Goal: Task Accomplishment & Management: Manage account settings

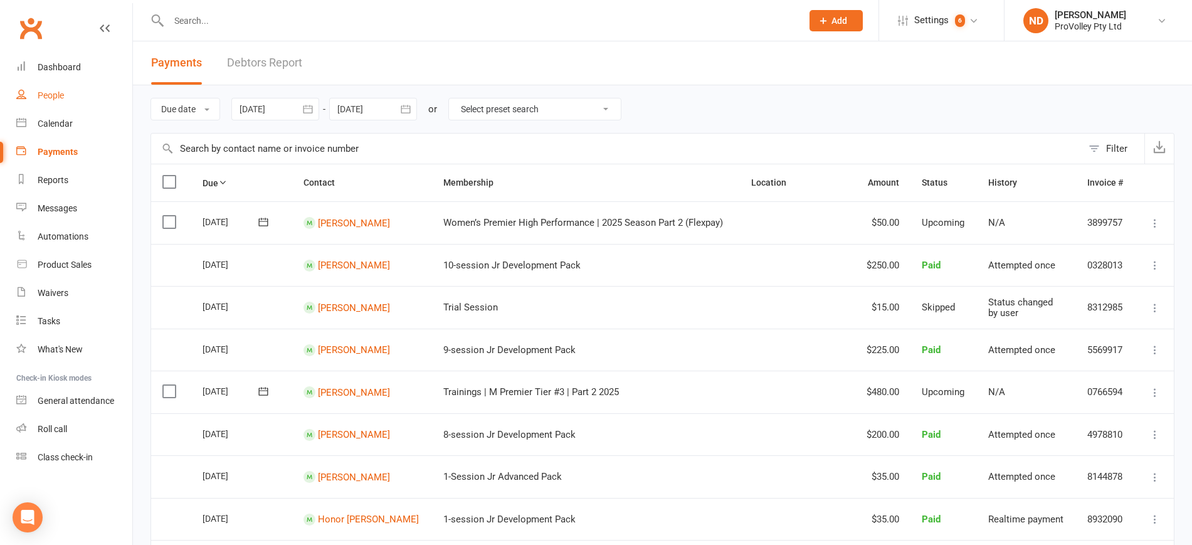
click at [65, 97] on link "People" at bounding box center [74, 96] width 116 height 28
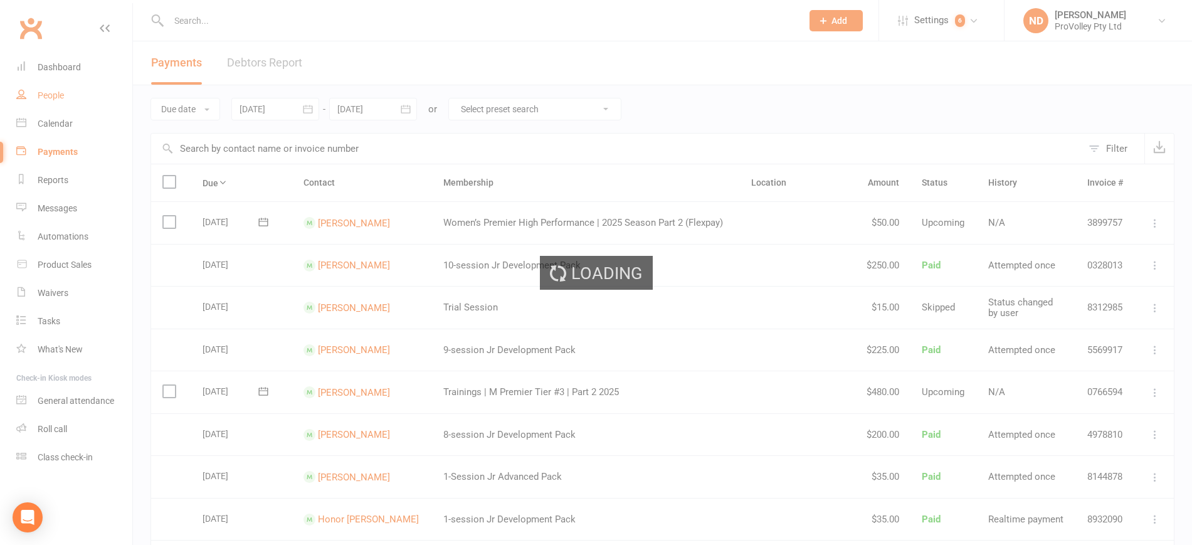
select select "100"
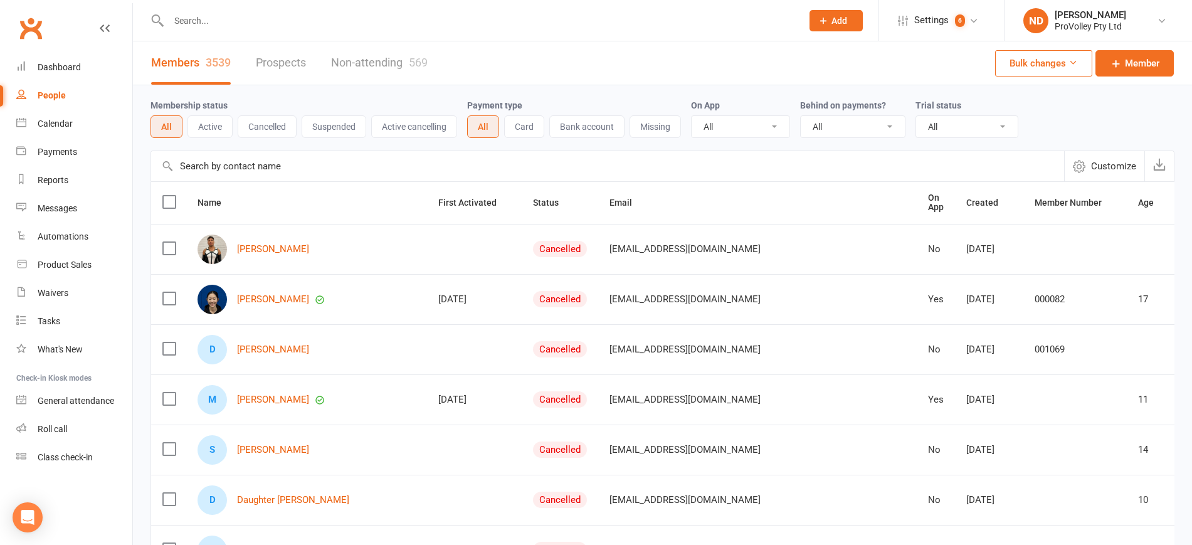
click at [276, 166] on input "text" at bounding box center [607, 166] width 913 height 30
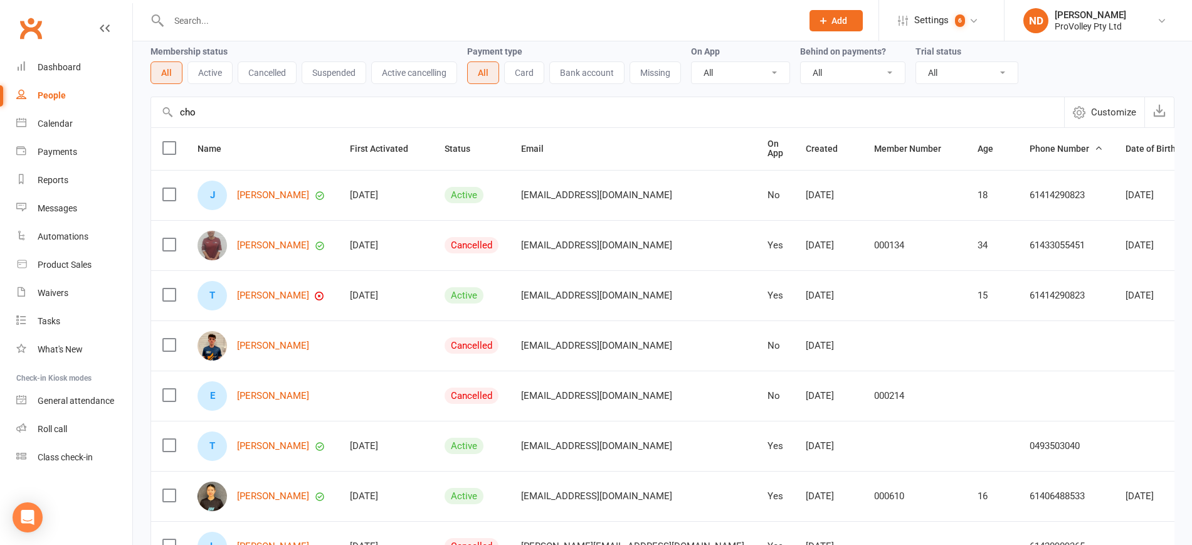
scroll to position [78, 0]
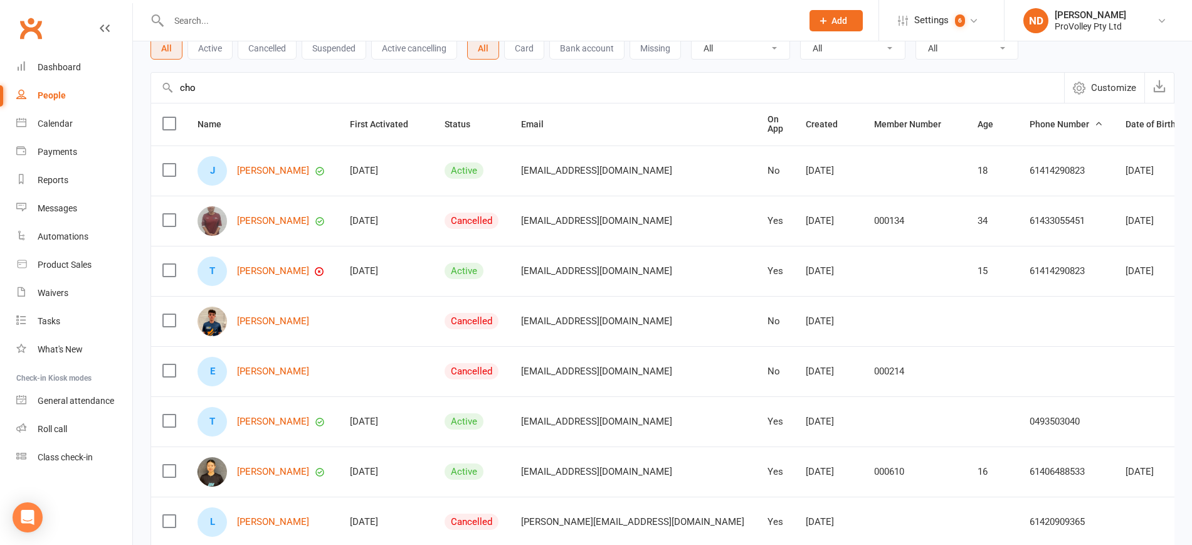
type input "cho"
click at [265, 463] on div "[PERSON_NAME]" at bounding box center [263, 471] width 130 height 29
click at [265, 468] on link "[PERSON_NAME]" at bounding box center [273, 472] width 72 height 11
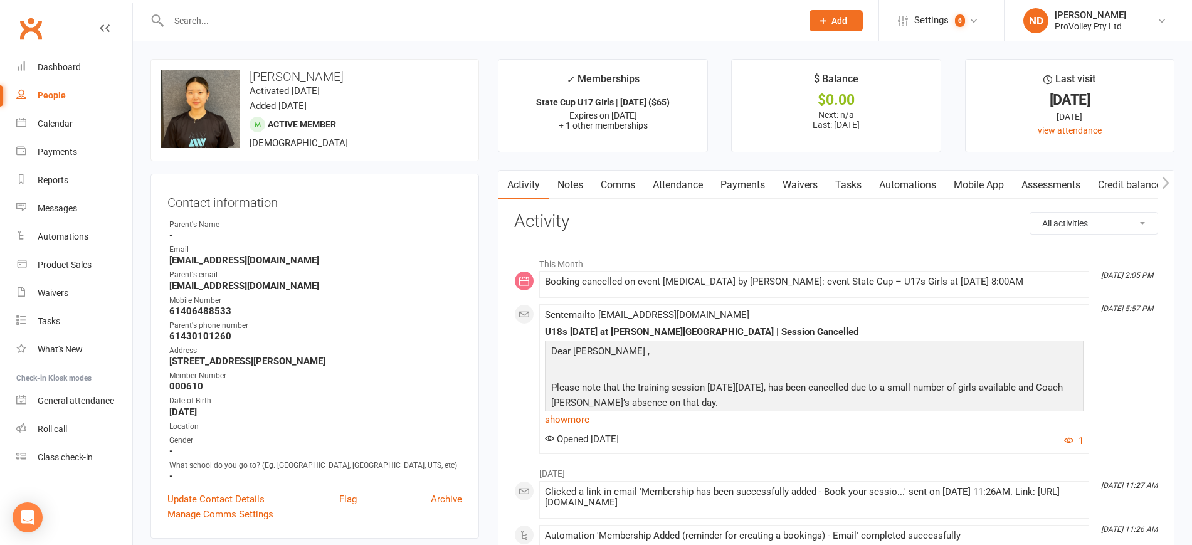
click at [752, 184] on link "Payments" at bounding box center [743, 185] width 62 height 29
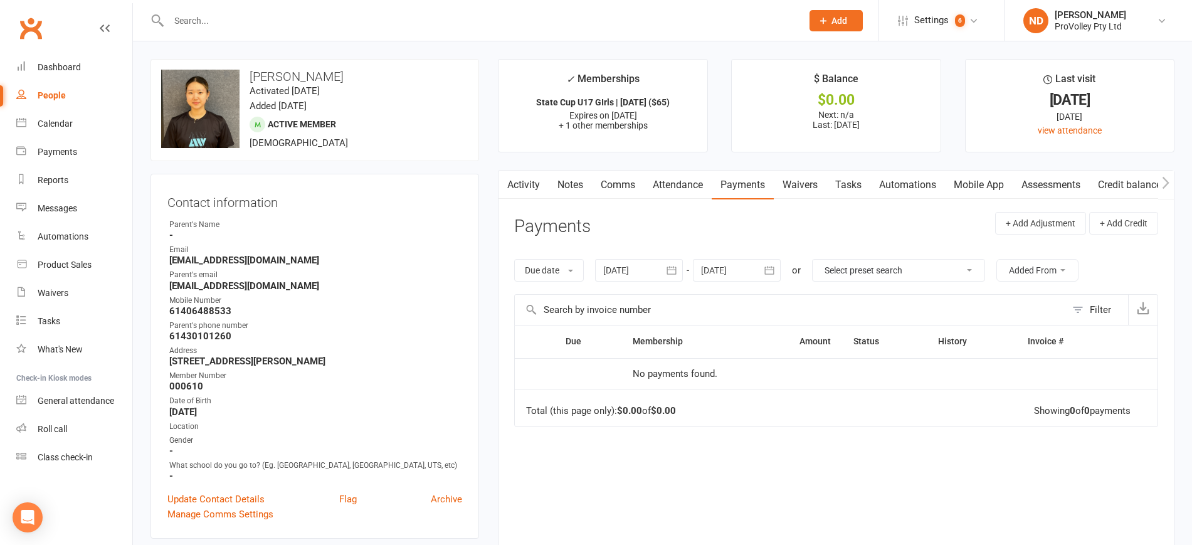
click at [673, 266] on icon "button" at bounding box center [671, 270] width 13 height 13
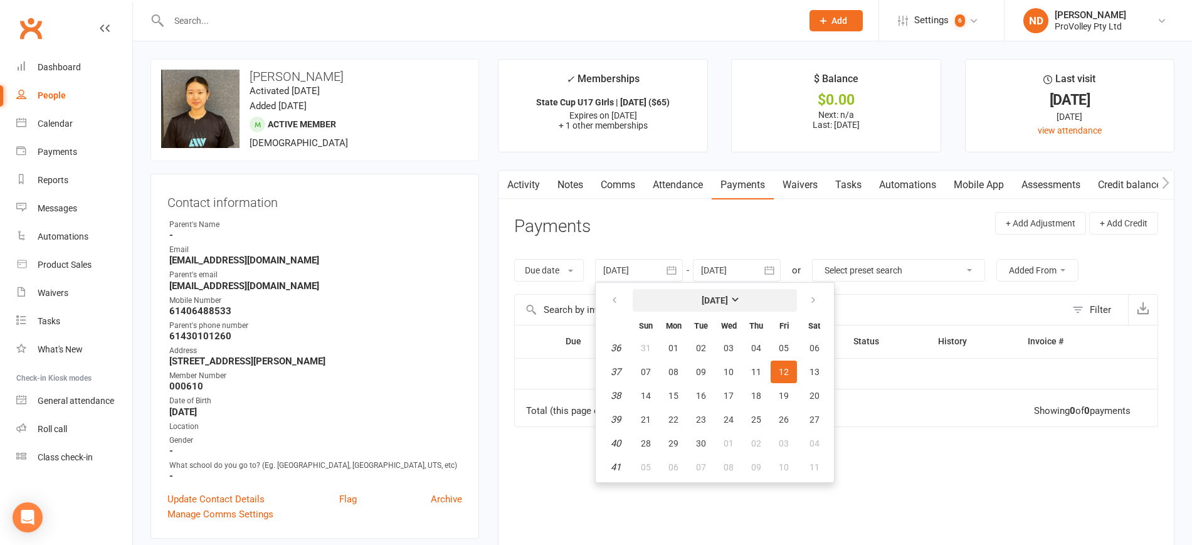
click at [702, 295] on strong "[DATE]" at bounding box center [715, 300] width 26 height 10
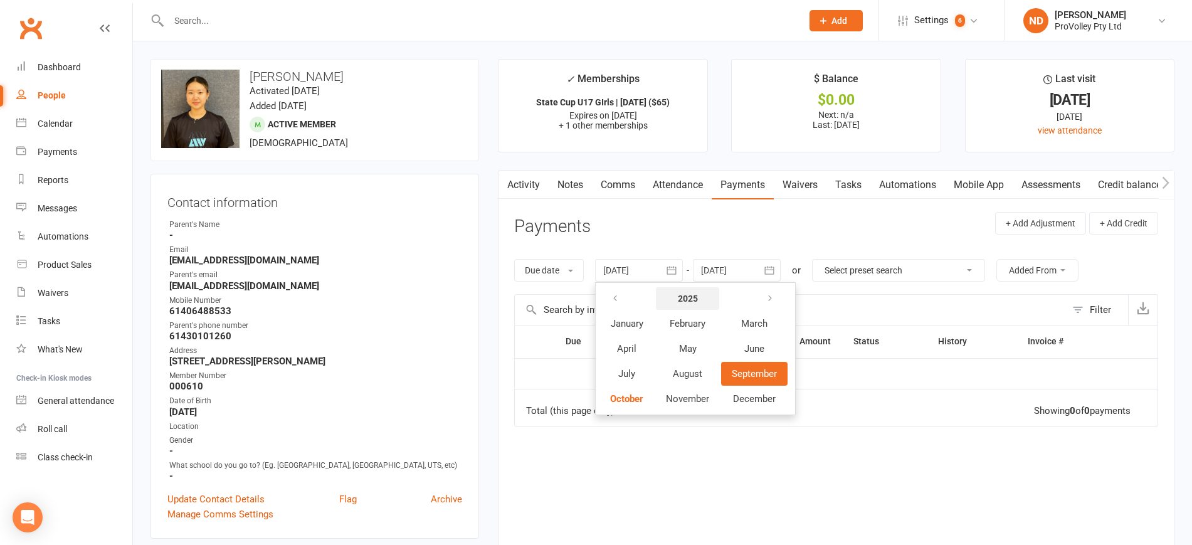
click at [691, 295] on strong "2025" at bounding box center [688, 298] width 20 height 10
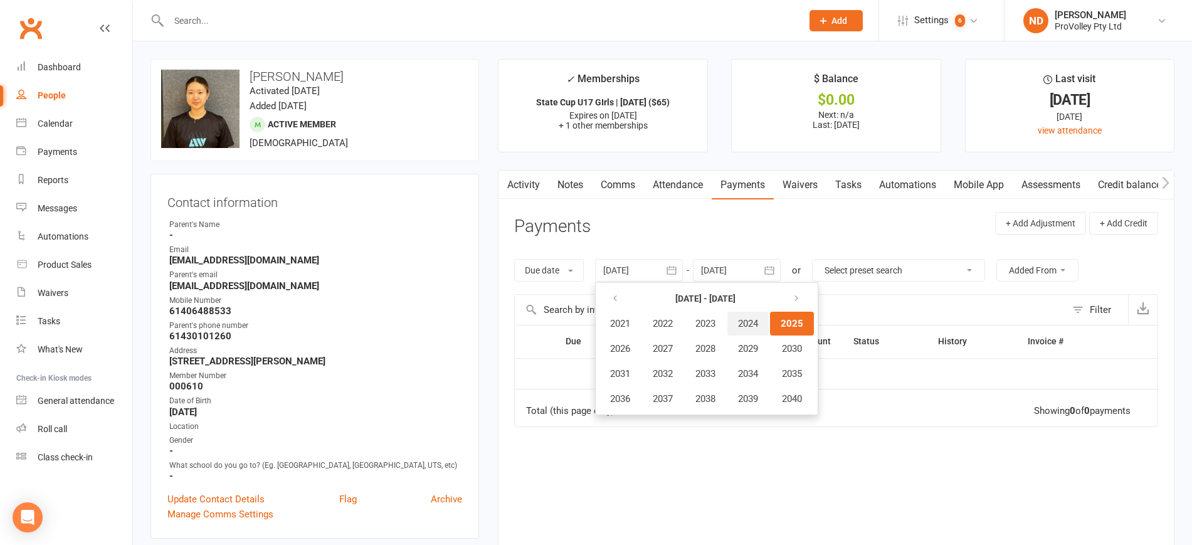
click at [749, 326] on span "2024" at bounding box center [748, 323] width 20 height 11
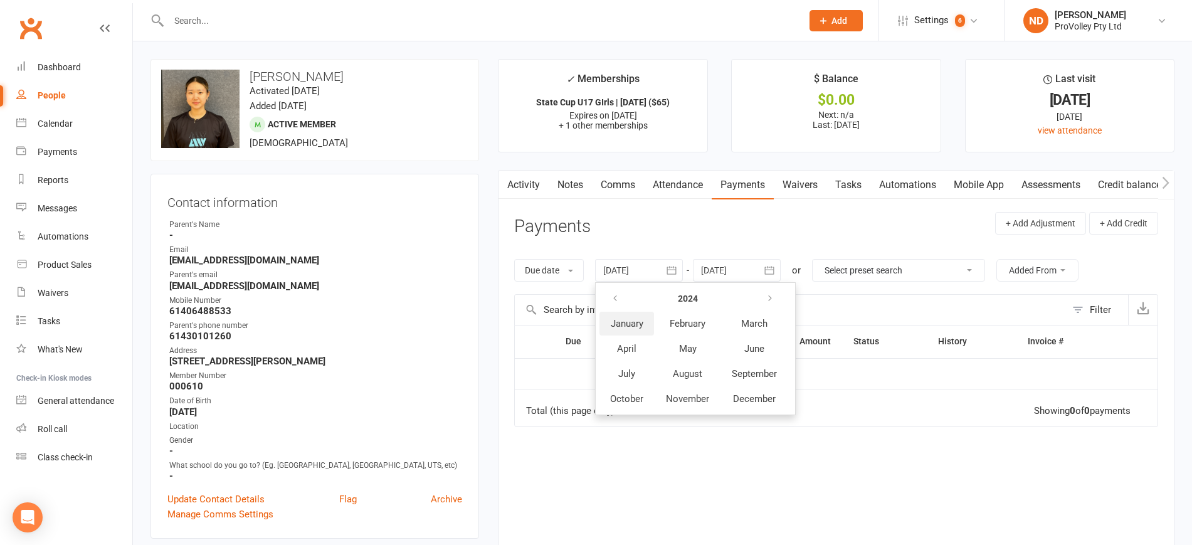
click at [624, 325] on span "January" at bounding box center [627, 323] width 33 height 11
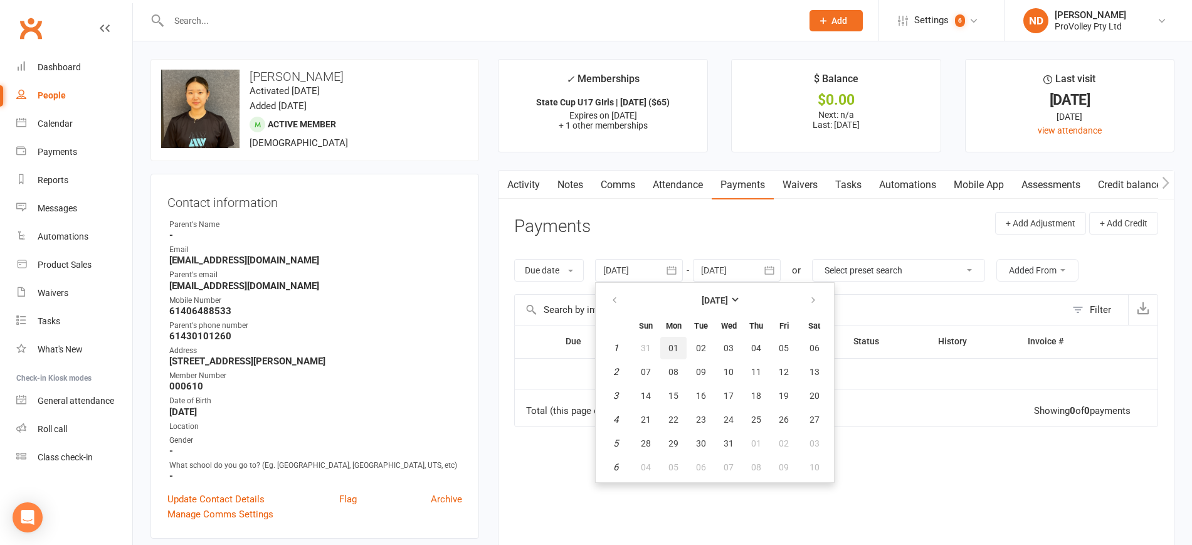
click at [670, 345] on button "01" at bounding box center [673, 348] width 26 height 23
type input "[DATE]"
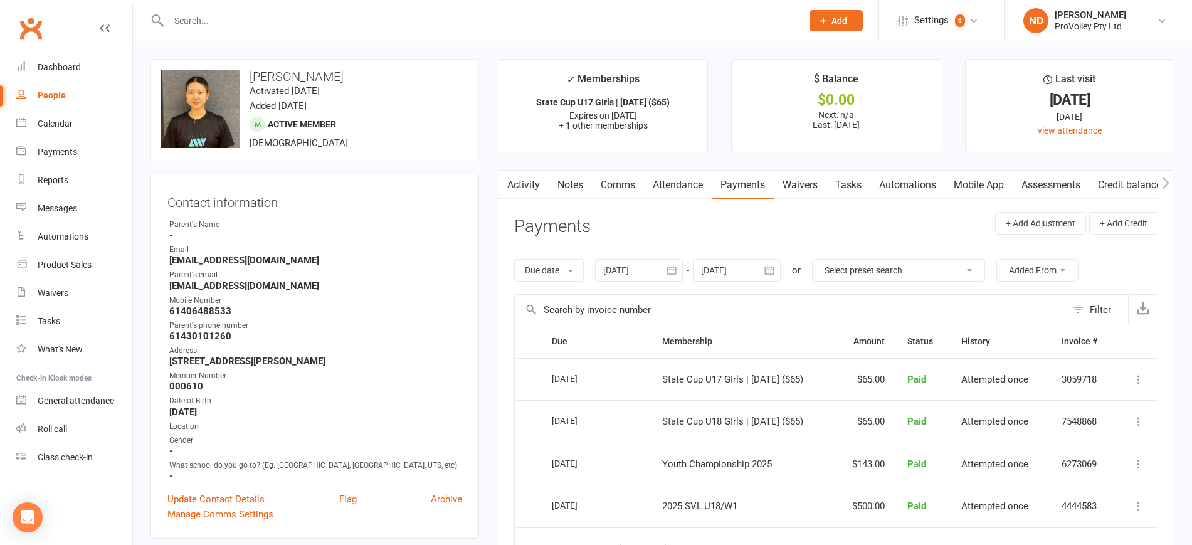
click at [1136, 377] on icon at bounding box center [1138, 379] width 13 height 13
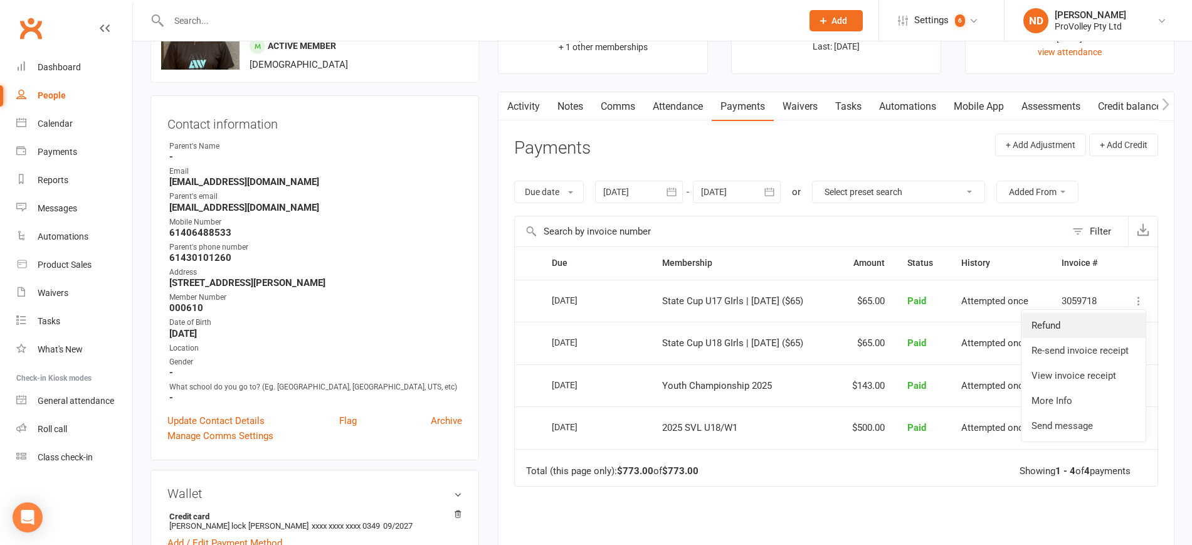
click at [1078, 329] on link "Refund" at bounding box center [1084, 325] width 124 height 25
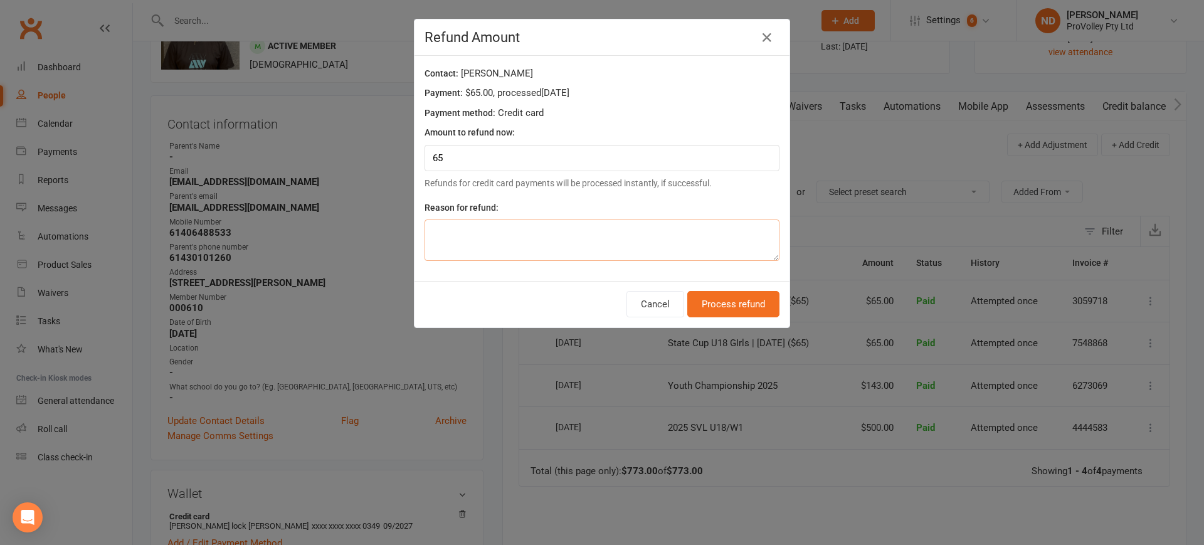
click at [525, 248] on textarea at bounding box center [602, 239] width 355 height 41
type textarea "double paid"
click at [745, 316] on button "Process refund" at bounding box center [733, 304] width 92 height 26
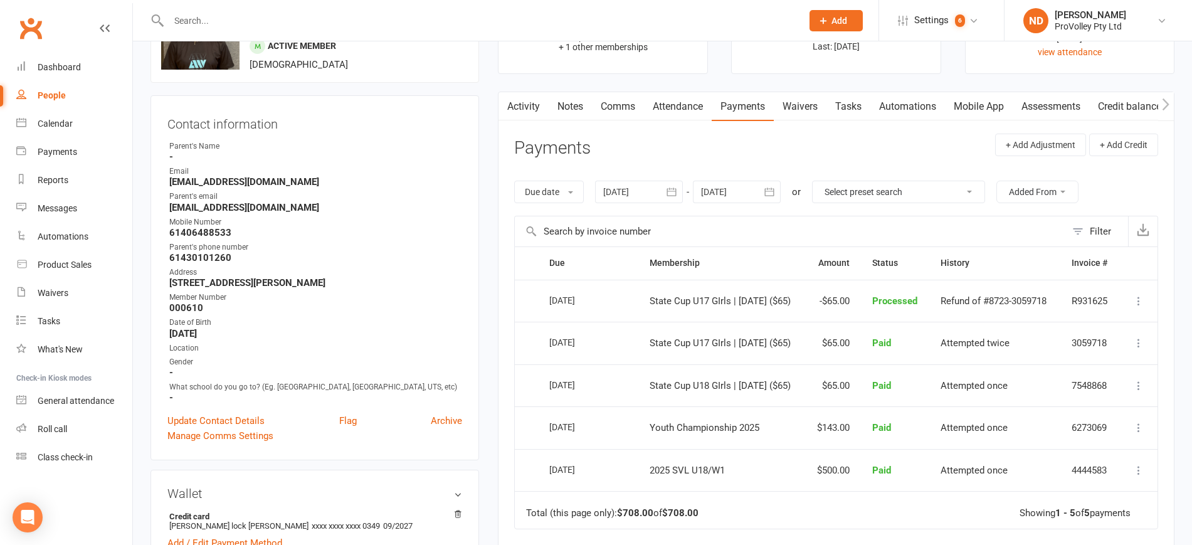
drag, startPoint x: 43, startPoint y: 88, endPoint x: 68, endPoint y: 102, distance: 28.3
click at [43, 88] on link "People" at bounding box center [74, 96] width 116 height 28
select select "100"
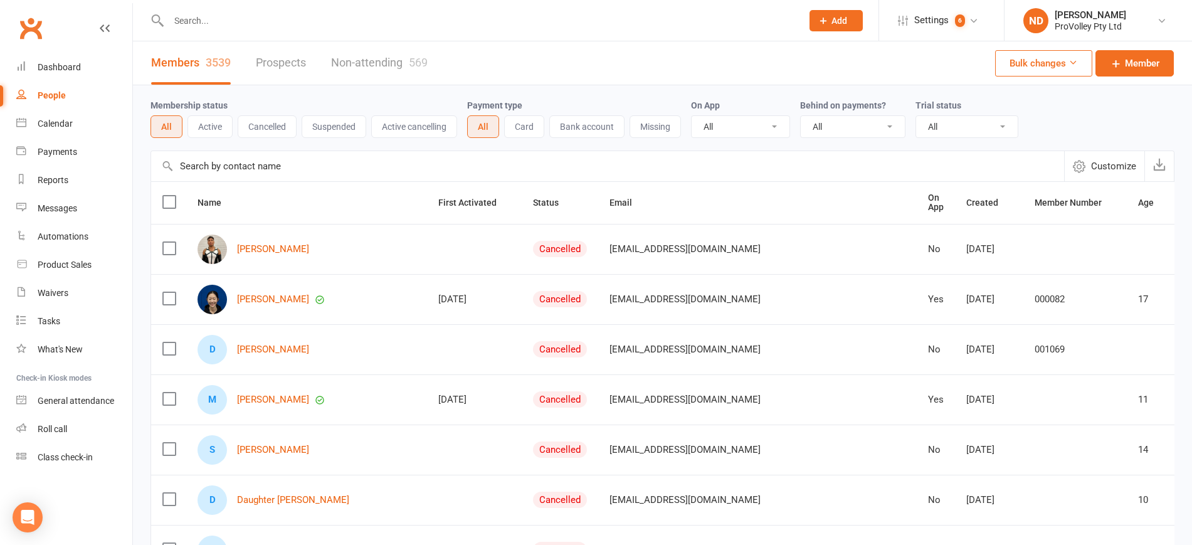
click at [265, 166] on input "text" at bounding box center [607, 166] width 913 height 30
paste input "[PERSON_NAME]"
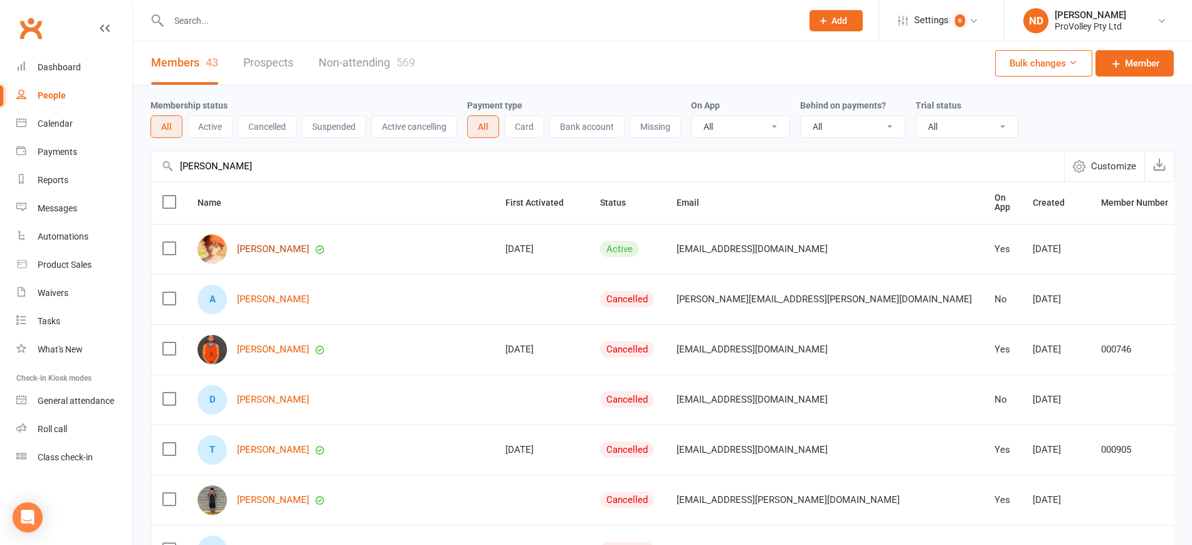
type input "[PERSON_NAME]"
click at [268, 247] on link "[PERSON_NAME]" at bounding box center [273, 249] width 72 height 11
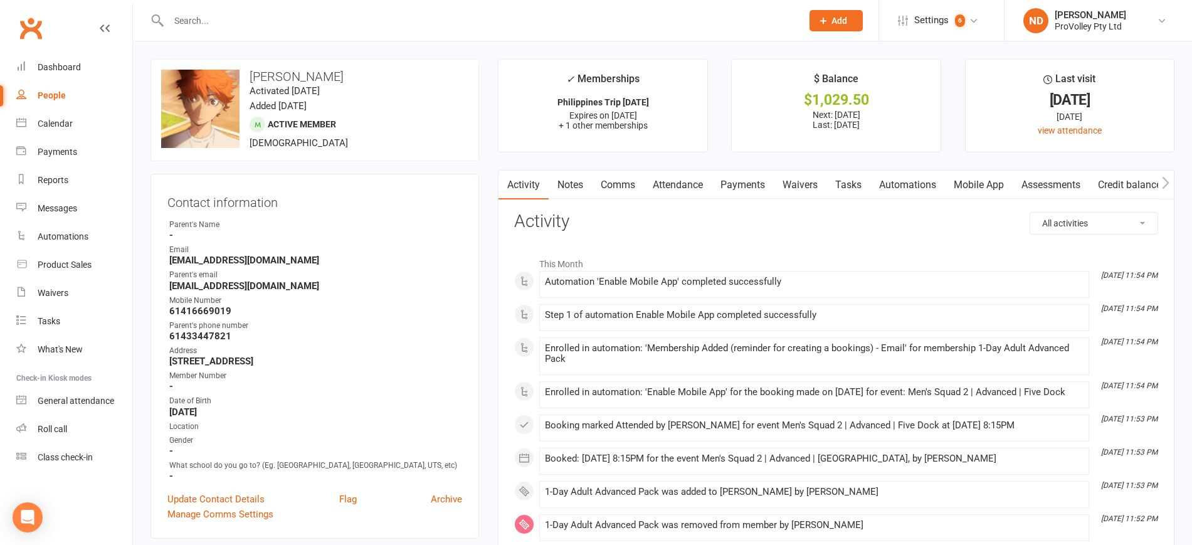
click at [759, 184] on link "Payments" at bounding box center [743, 185] width 62 height 29
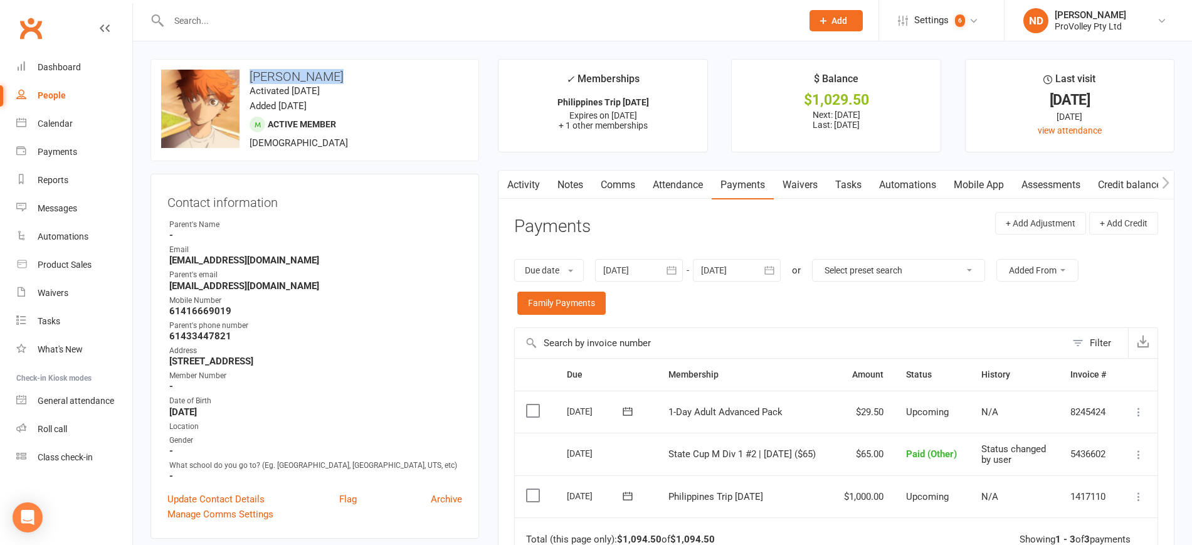
drag, startPoint x: 344, startPoint y: 74, endPoint x: 246, endPoint y: 81, distance: 97.4
click at [246, 81] on h3 "[PERSON_NAME]" at bounding box center [314, 77] width 307 height 14
copy h3 "[PERSON_NAME]"
drag, startPoint x: 70, startPoint y: 150, endPoint x: 211, endPoint y: 164, distance: 142.3
click at [69, 150] on div "Payments" at bounding box center [58, 152] width 40 height 10
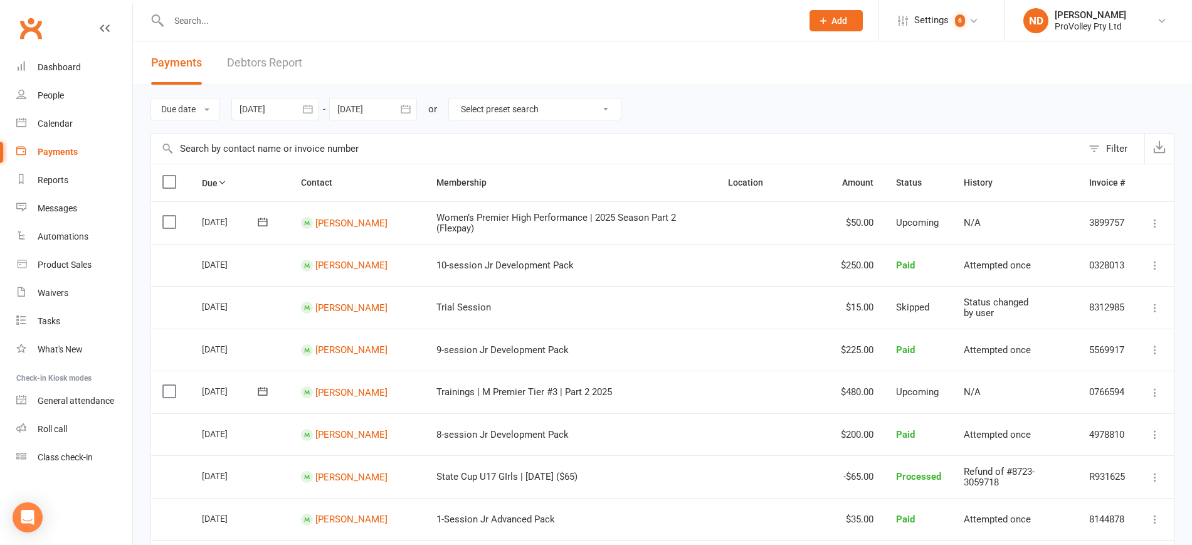
click at [288, 141] on input "text" at bounding box center [616, 149] width 931 height 30
paste input "[PERSON_NAME]"
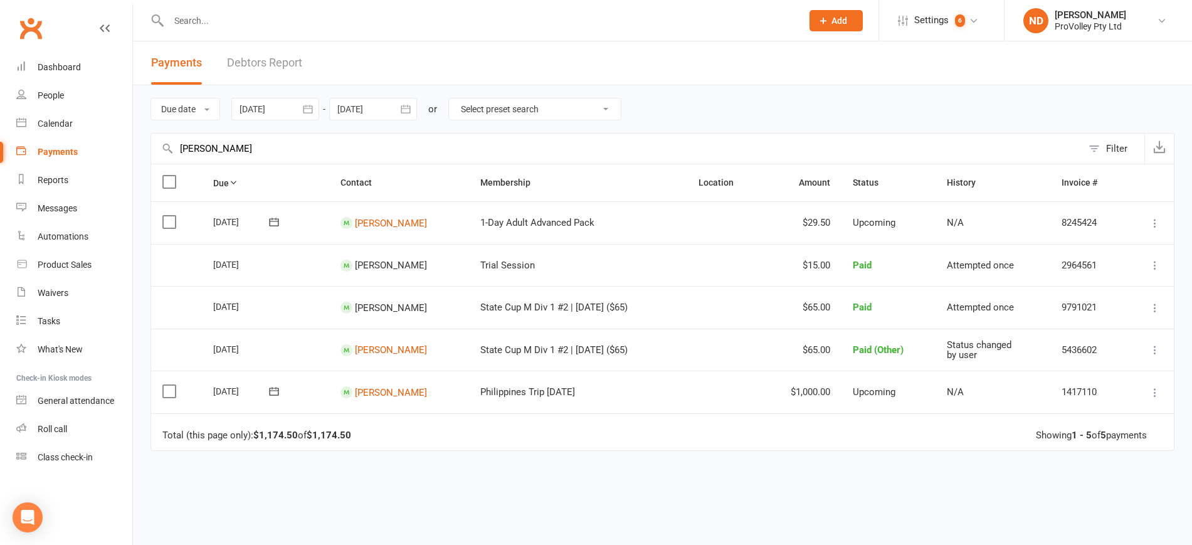
type input "[PERSON_NAME]"
click at [64, 88] on link "People" at bounding box center [74, 96] width 116 height 28
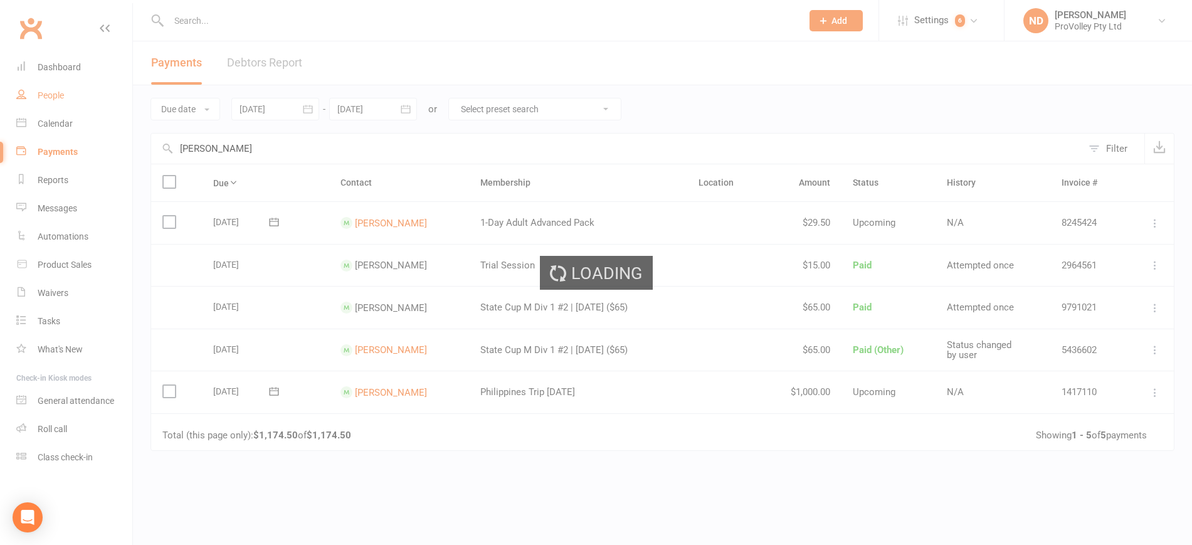
select select "100"
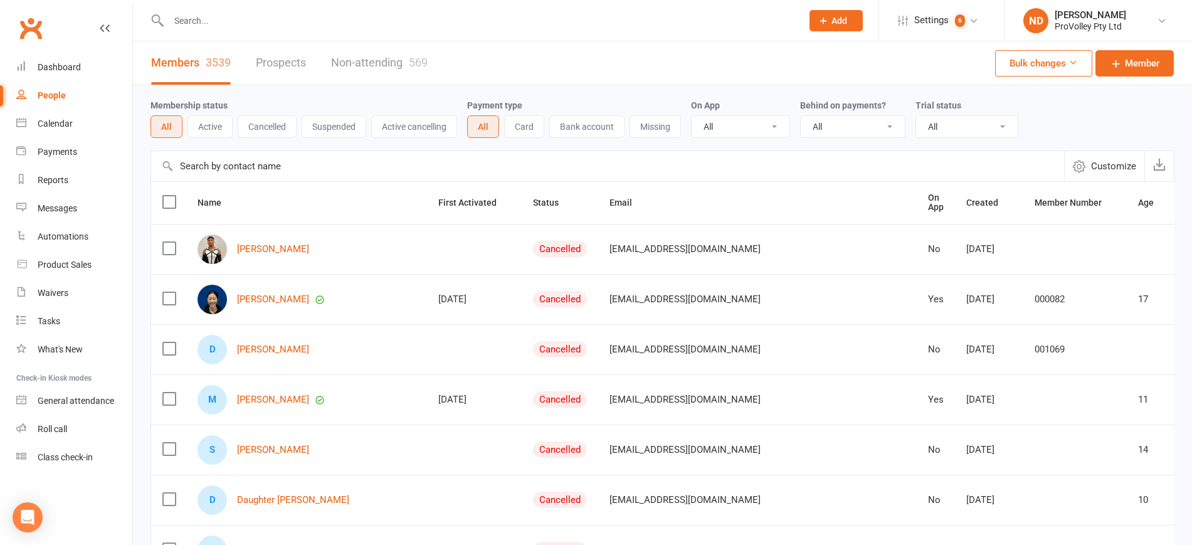
click at [246, 165] on input "text" at bounding box center [607, 166] width 913 height 30
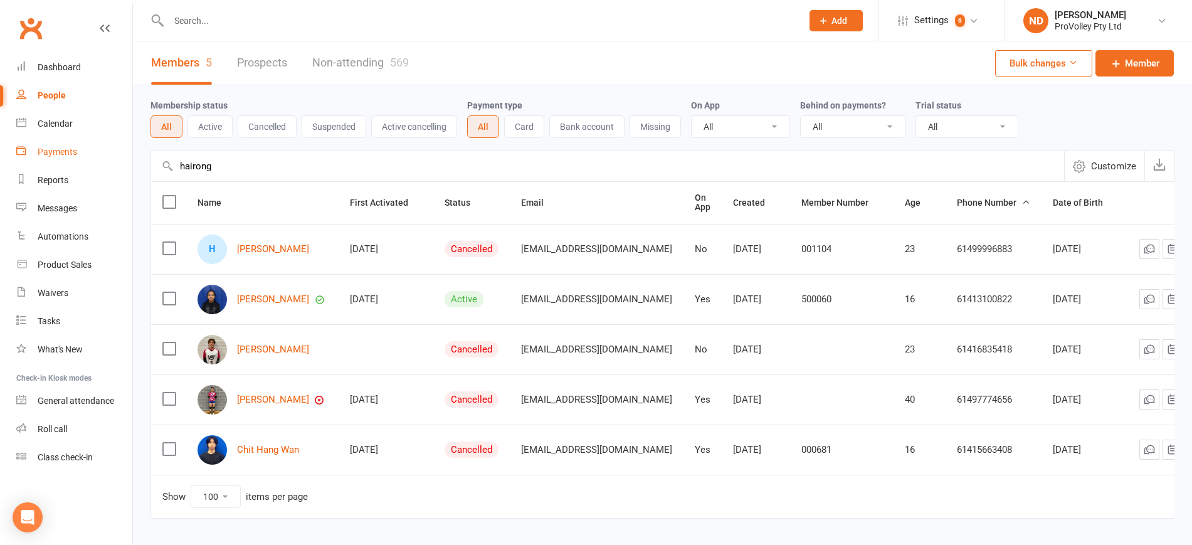
drag, startPoint x: 152, startPoint y: 156, endPoint x: 112, endPoint y: 156, distance: 39.5
click at [112, 156] on ui-view "Prospect Member Non-attending contact Class / event Appointment Task Membership…" at bounding box center [596, 285] width 1192 height 564
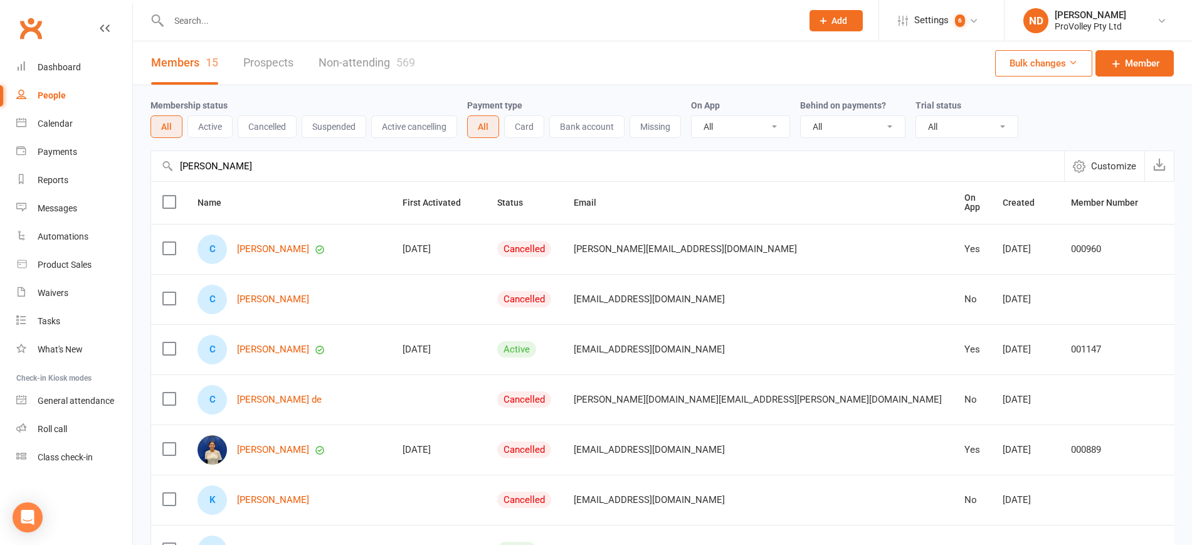
type input "[PERSON_NAME]"
